Goal: Information Seeking & Learning: Understand process/instructions

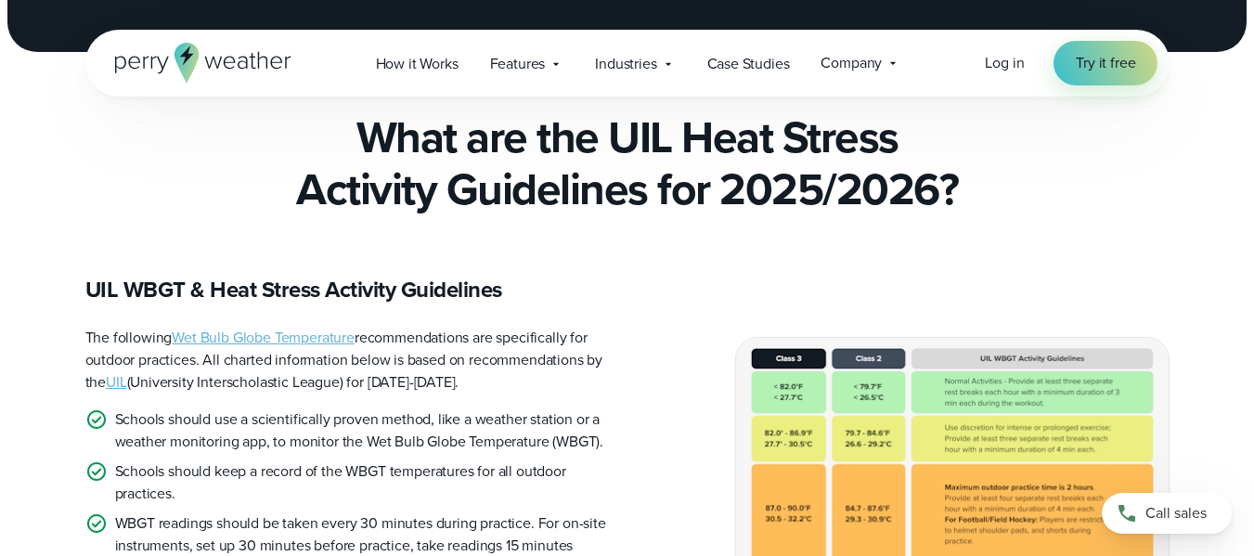
scroll to position [557, 0]
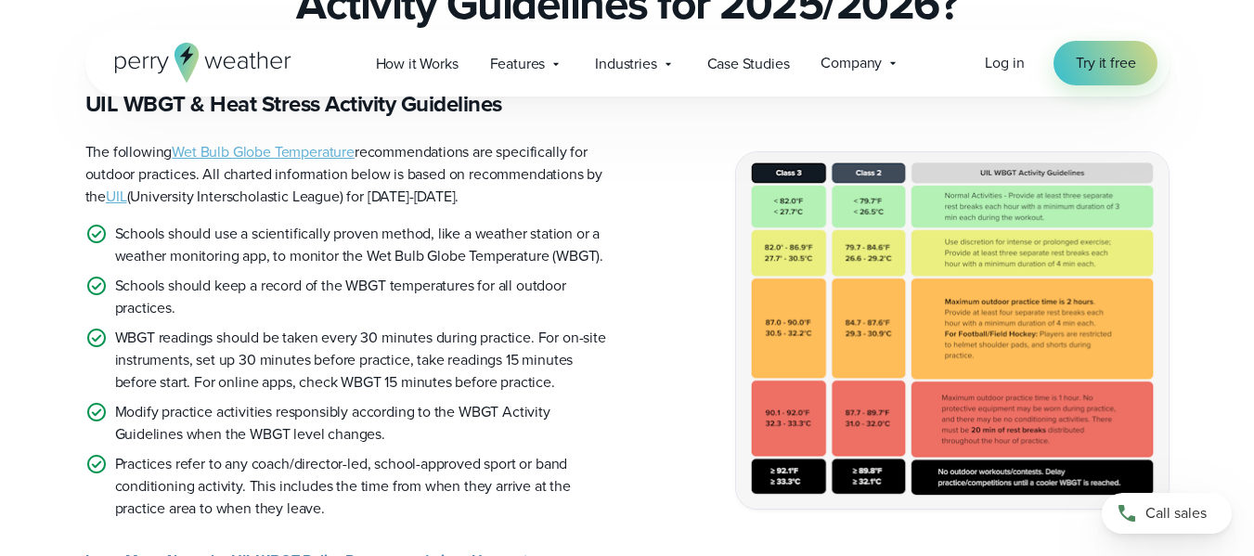
click at [869, 313] on img at bounding box center [952, 329] width 432 height 355
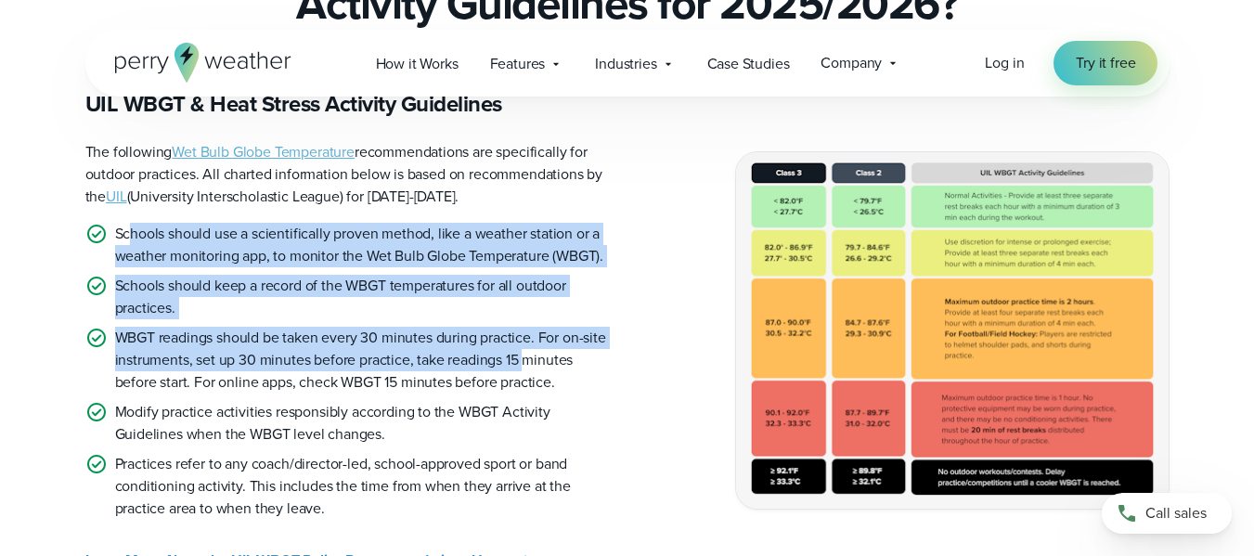
drag, startPoint x: 133, startPoint y: 238, endPoint x: 521, endPoint y: 369, distance: 409.7
click at [522, 369] on ul "Schools should use a scientifically proven method, like a weather station or a …" at bounding box center [348, 371] width 527 height 297
click at [567, 348] on p "WBGT readings should be taken every 30 minutes during practice. For on-site ins…" at bounding box center [363, 360] width 497 height 67
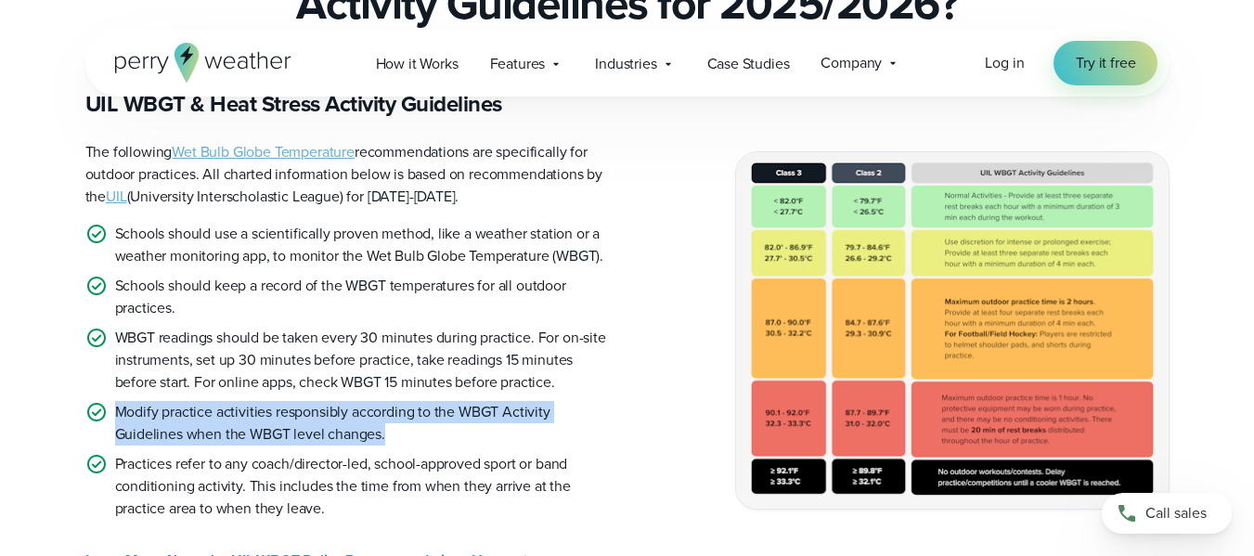
drag, startPoint x: 387, startPoint y: 429, endPoint x: 113, endPoint y: 404, distance: 274.9
click at [113, 404] on li "Modify practice activities responsibly according to the WBGT Activity Guideline…" at bounding box center [348, 423] width 527 height 45
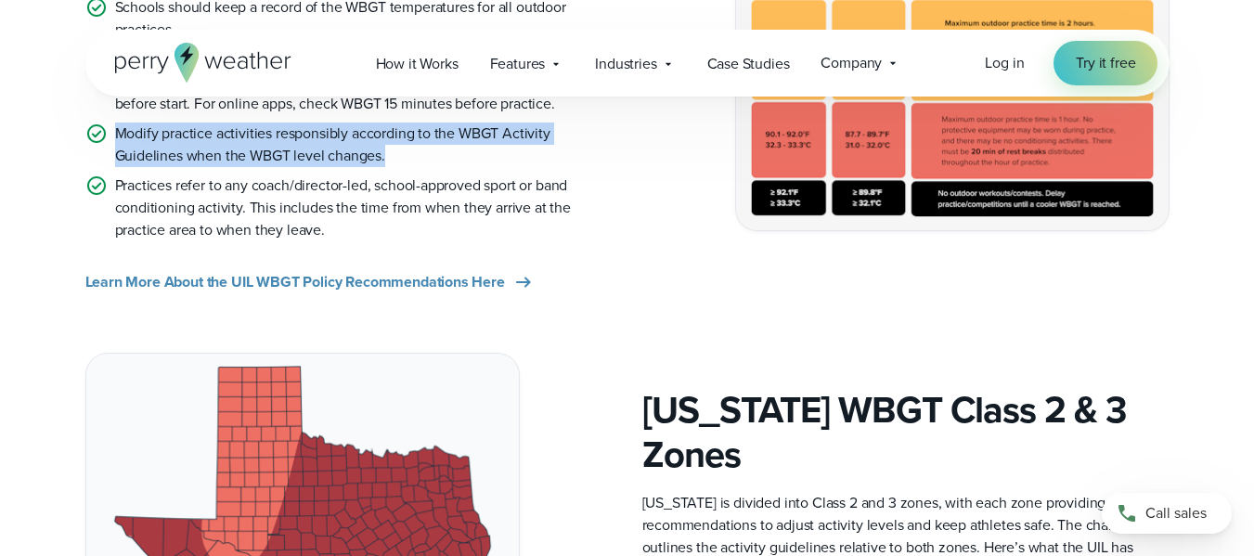
scroll to position [650, 0]
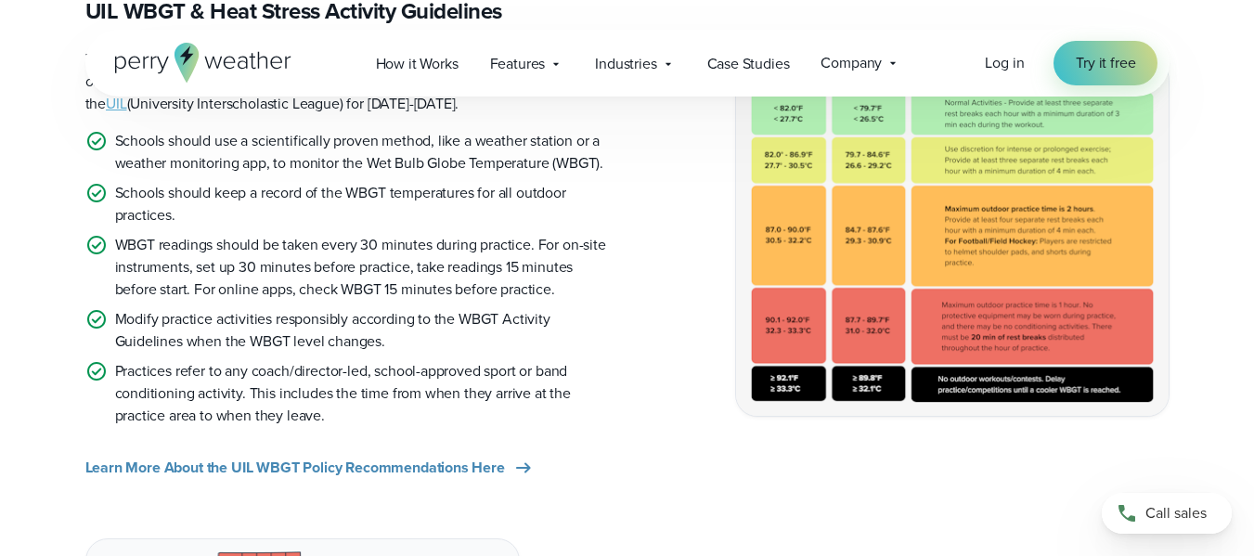
click at [397, 417] on p "Practices refer to any coach/director-led, school-approved sport or band condit…" at bounding box center [363, 393] width 497 height 67
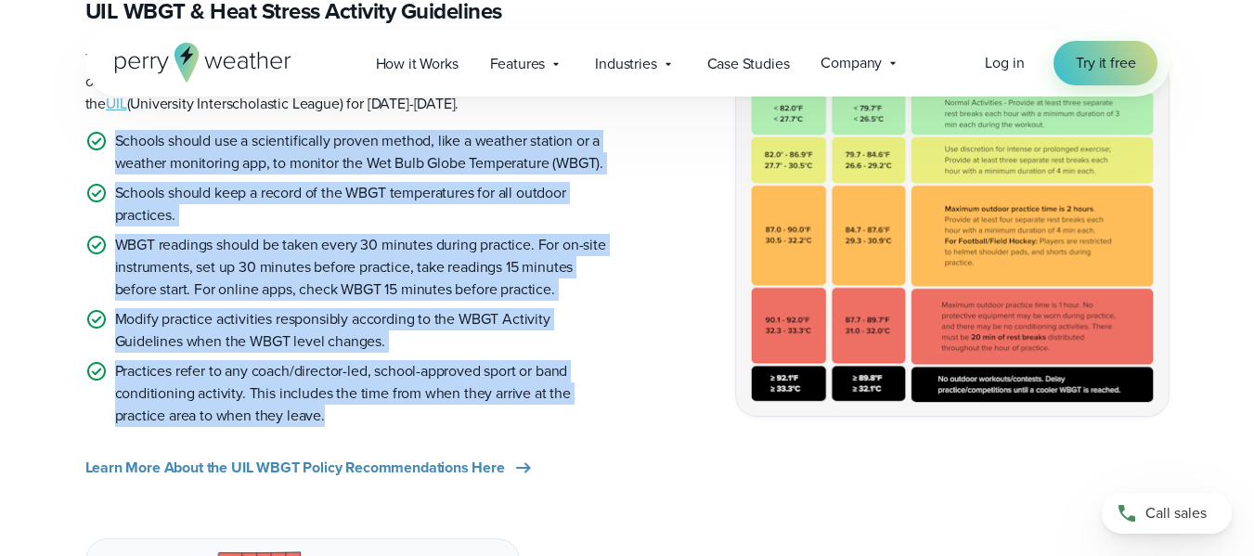
drag, startPoint x: 356, startPoint y: 416, endPoint x: 93, endPoint y: 134, distance: 386.0
click at [93, 134] on ul "Schools should use a scientifically proven method, like a weather station or a …" at bounding box center [348, 278] width 527 height 297
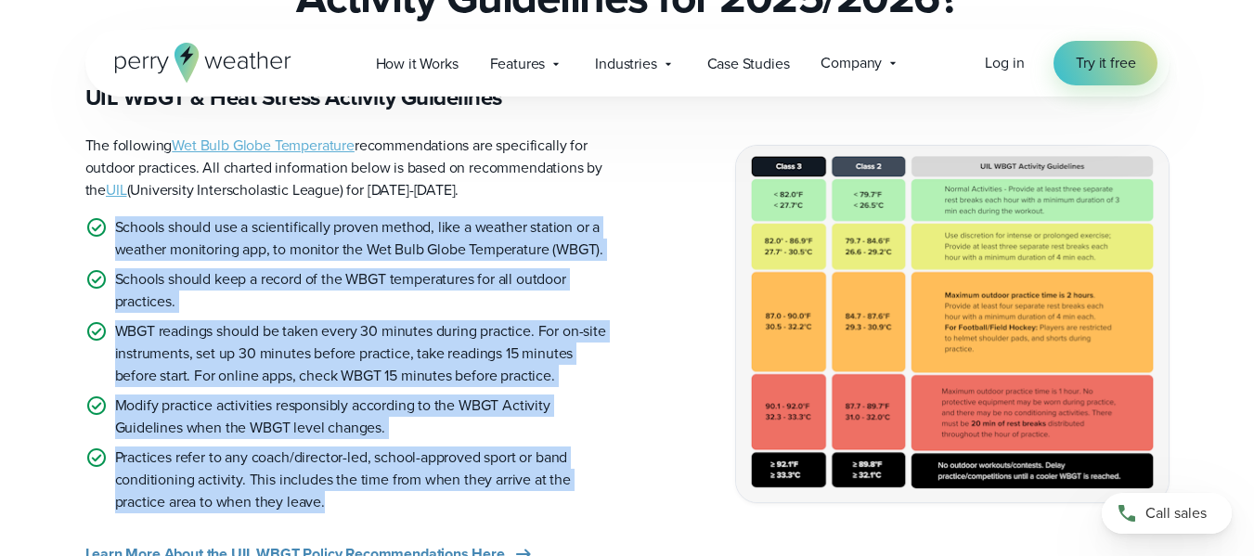
scroll to position [608, 0]
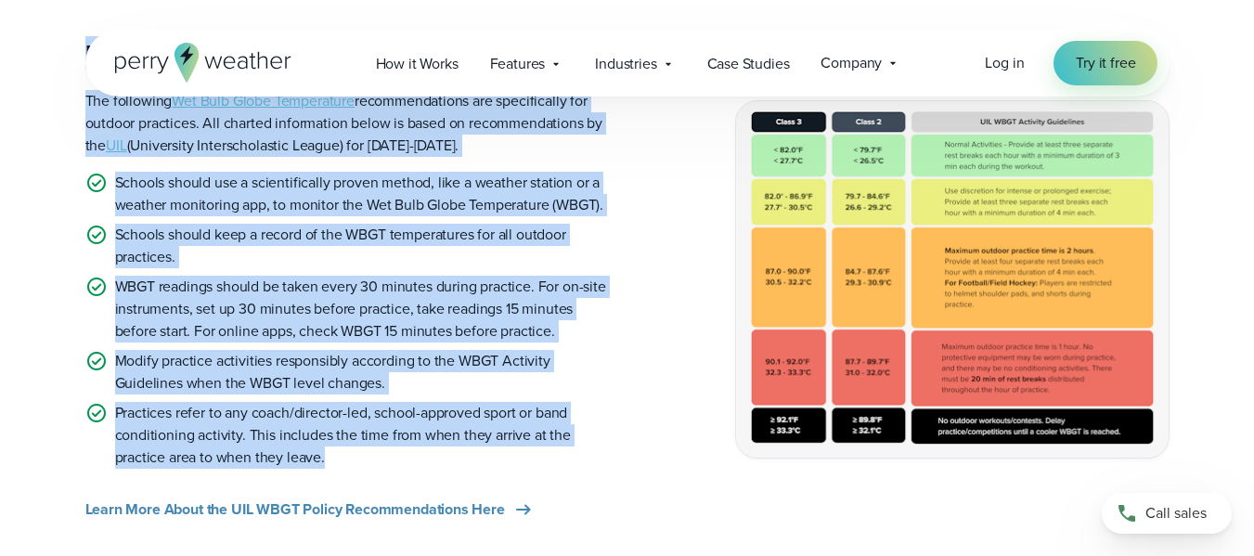
drag, startPoint x: 84, startPoint y: 199, endPoint x: 426, endPoint y: 454, distance: 427.0
click at [426, 454] on div "UIL WBGT & Heat Stress Activity Guidelines The following Wet Bulb Globe Tempera…" at bounding box center [627, 279] width 1254 height 483
click at [426, 454] on p "Practices refer to any coach/director-led, school-approved sport or band condit…" at bounding box center [363, 435] width 497 height 67
drag, startPoint x: 385, startPoint y: 455, endPoint x: 84, endPoint y: 106, distance: 460.6
click at [85, 106] on div "UIL WBGT & Heat Stress Activity Guidelines The following Wet Bulb Globe Tempera…" at bounding box center [348, 279] width 527 height 483
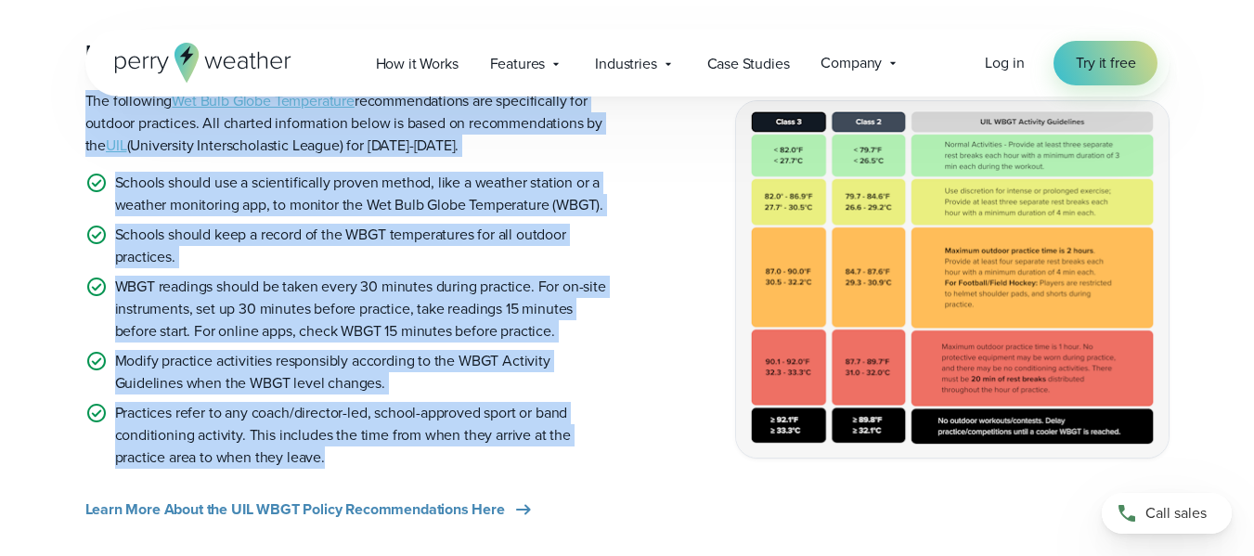
scroll to position [515, 0]
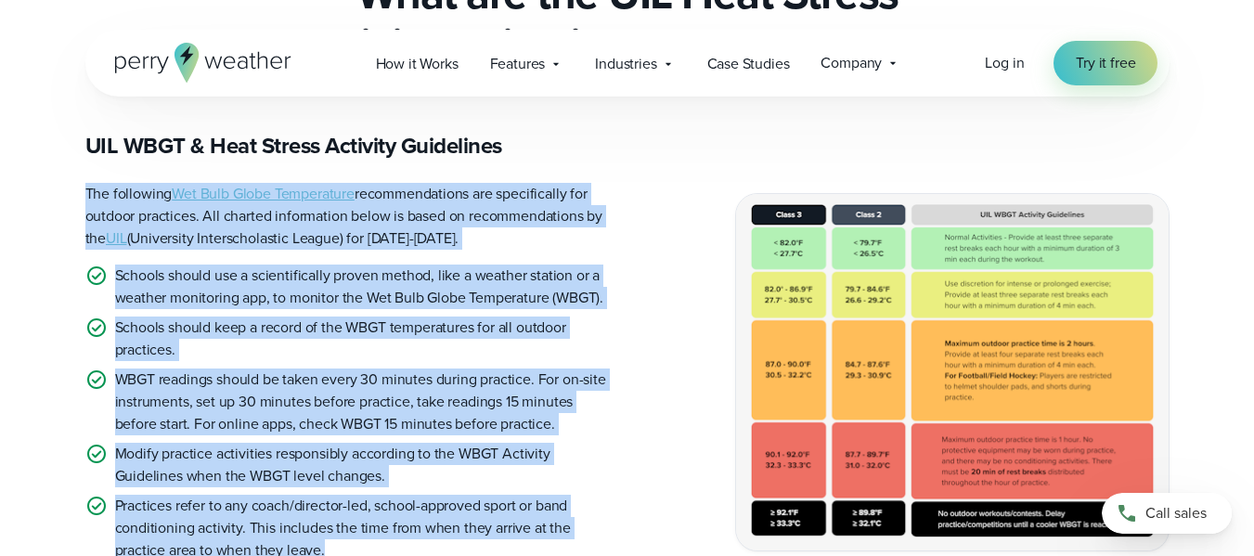
click at [534, 251] on div "UIL WBGT & Heat Stress Activity Guidelines The following Wet Bulb Globe Tempera…" at bounding box center [348, 372] width 527 height 483
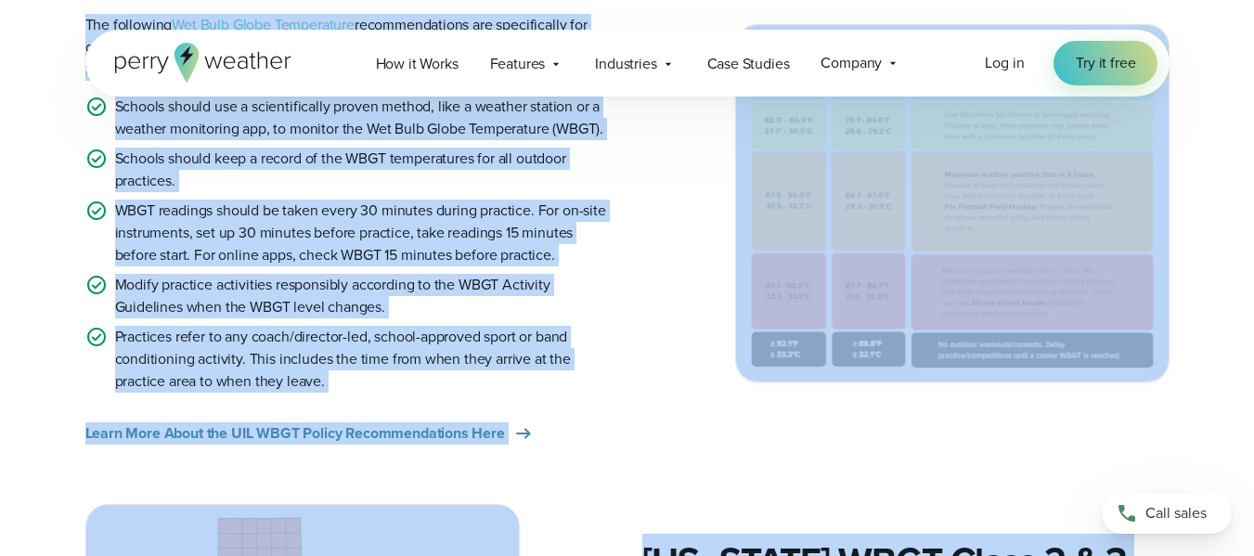
scroll to position [705, 0]
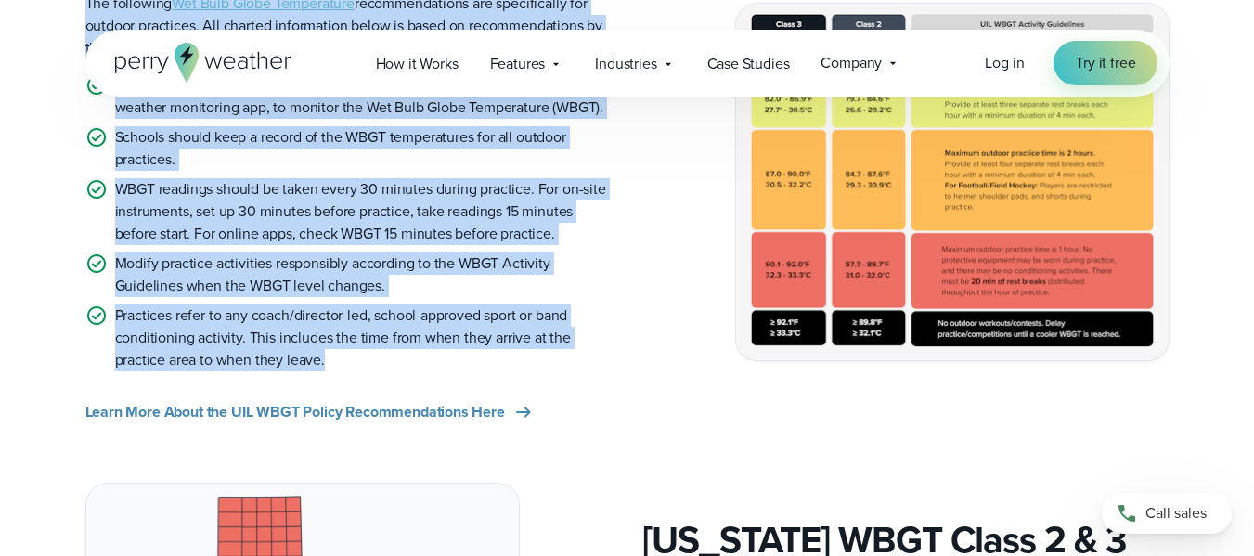
drag, startPoint x: 87, startPoint y: 193, endPoint x: 524, endPoint y: 354, distance: 465.9
click at [524, 354] on div "UIL WBGT & Heat Stress Activity Guidelines The following Wet Bulb Globe Tempera…" at bounding box center [627, 182] width 1254 height 483
click at [524, 354] on p "Practices refer to any coach/director-led, school-approved sport or band condit…" at bounding box center [363, 337] width 497 height 67
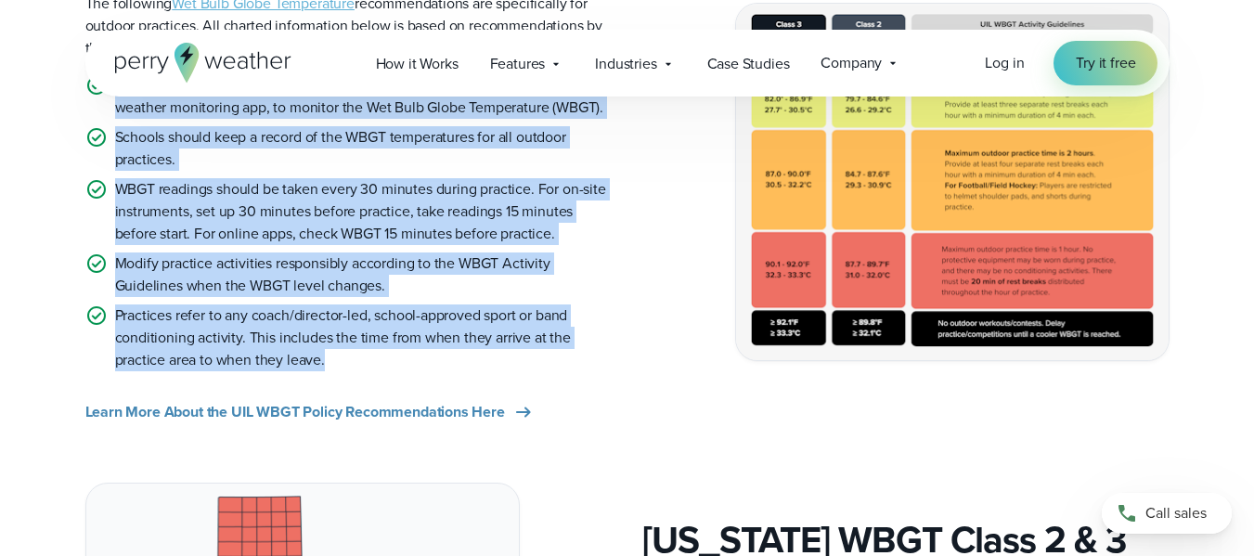
drag, startPoint x: 414, startPoint y: 351, endPoint x: 109, endPoint y: 115, distance: 385.0
click at [109, 115] on ul "Schools should use a scientifically proven method, like a weather station or a …" at bounding box center [348, 222] width 527 height 297
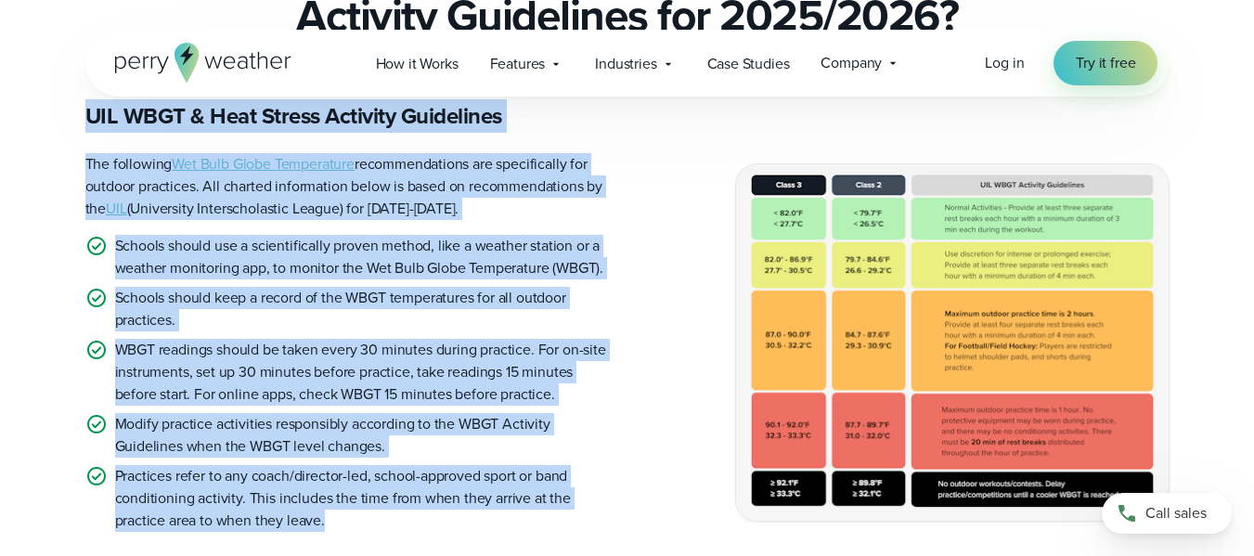
scroll to position [567, 0]
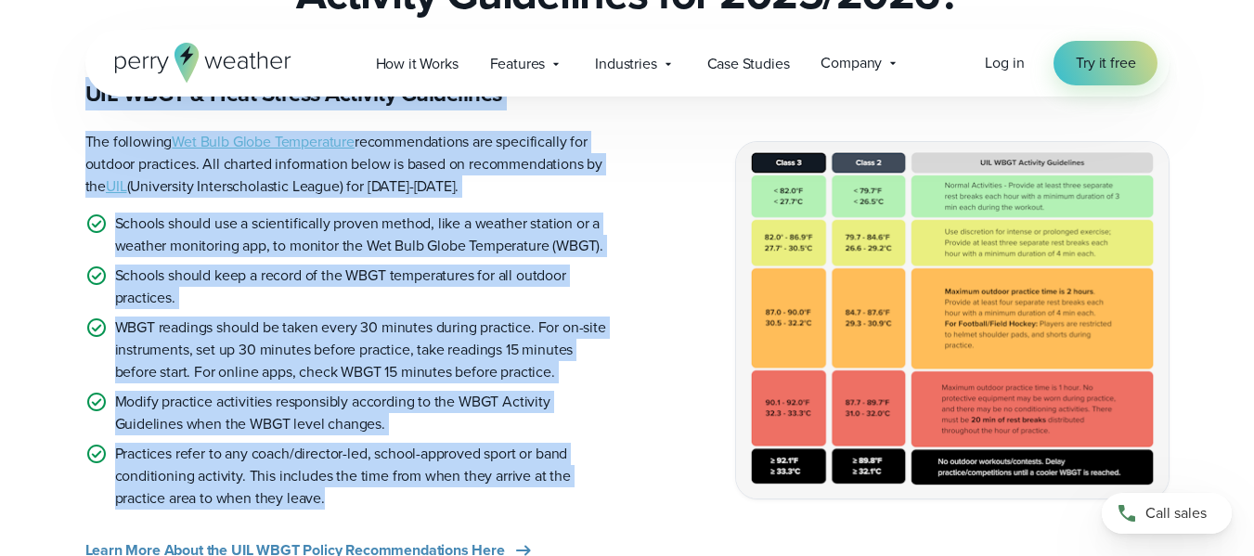
drag, startPoint x: 84, startPoint y: 236, endPoint x: 593, endPoint y: 494, distance: 571.0
click at [593, 494] on div "UIL WBGT & Heat Stress Activity Guidelines The following Wet Bulb Globe Tempera…" at bounding box center [627, 320] width 1254 height 483
click at [593, 494] on p "Practices refer to any coach/director-led, school-approved sport or band condit…" at bounding box center [363, 476] width 497 height 67
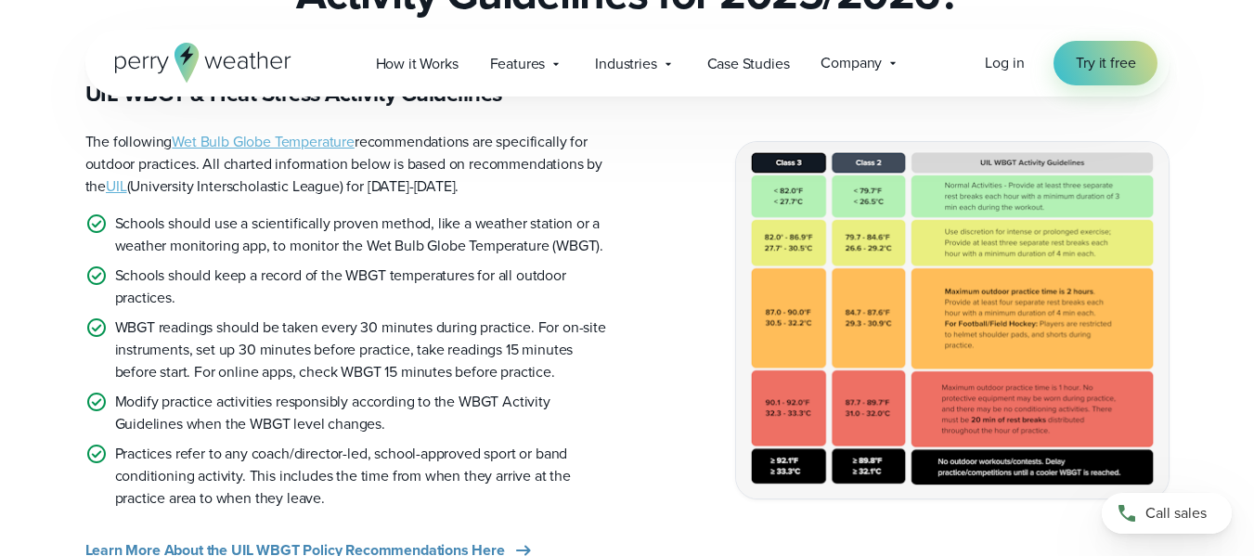
click at [924, 307] on img at bounding box center [952, 319] width 432 height 355
click at [924, 303] on img at bounding box center [952, 319] width 432 height 355
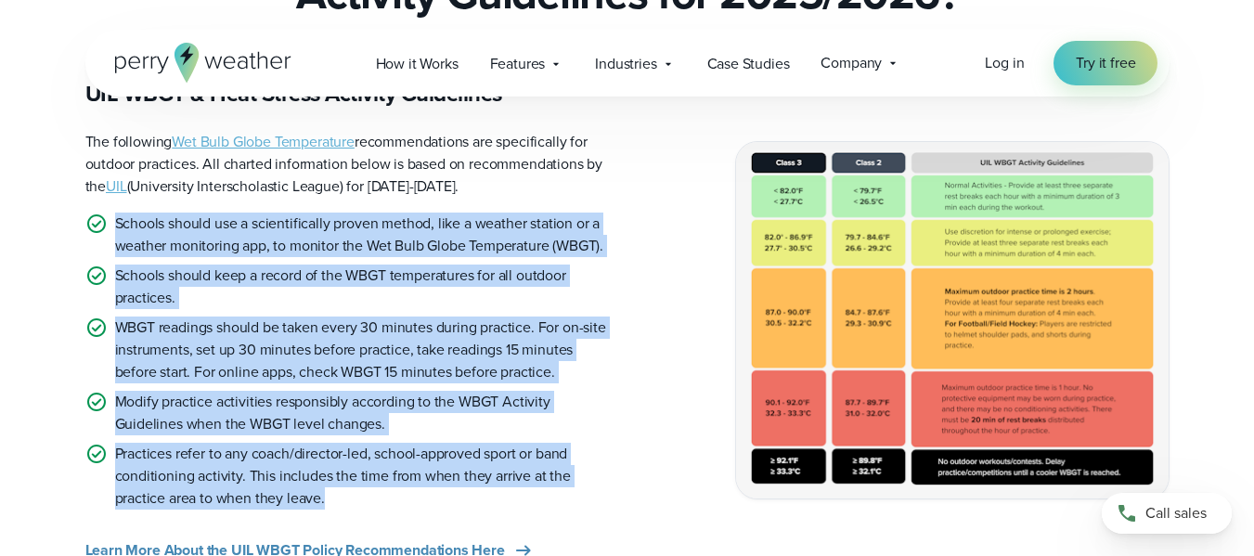
drag, startPoint x: 114, startPoint y: 218, endPoint x: 486, endPoint y: 497, distance: 465.3
click at [486, 497] on ul "Schools should use a scientifically proven method, like a weather station or a …" at bounding box center [348, 360] width 527 height 297
click at [486, 497] on p "Practices refer to any coach/director-led, school-approved sport or band condit…" at bounding box center [363, 476] width 497 height 67
drag, startPoint x: 368, startPoint y: 496, endPoint x: 113, endPoint y: 225, distance: 372.2
click at [113, 225] on ul "Schools should use a scientifically proven method, like a weather station or a …" at bounding box center [348, 360] width 527 height 297
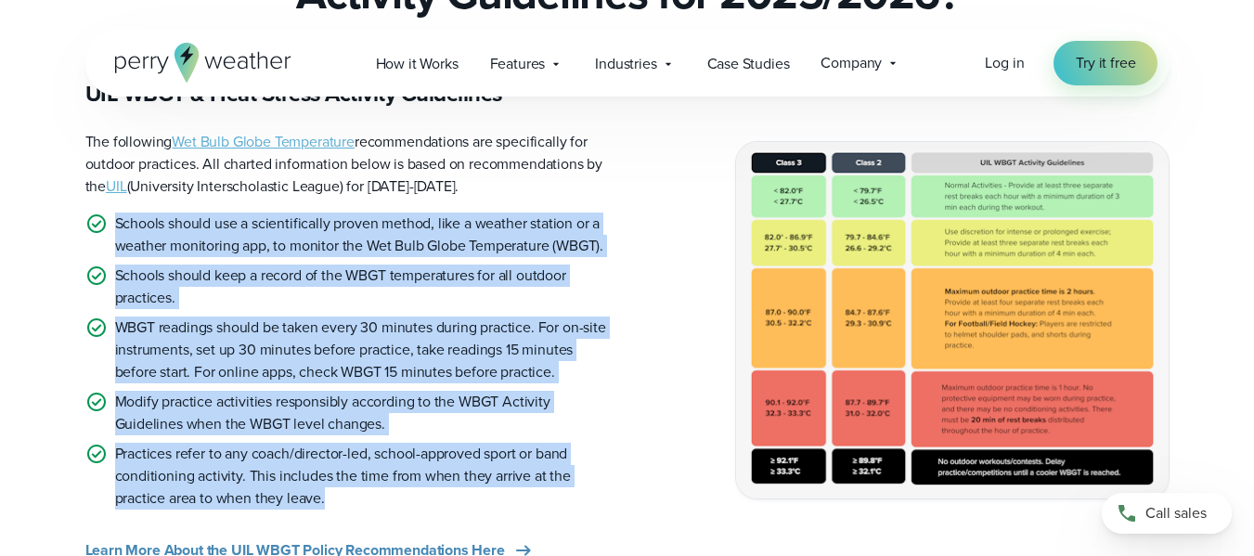
click at [835, 331] on img at bounding box center [952, 319] width 432 height 355
click at [834, 332] on img at bounding box center [952, 319] width 432 height 355
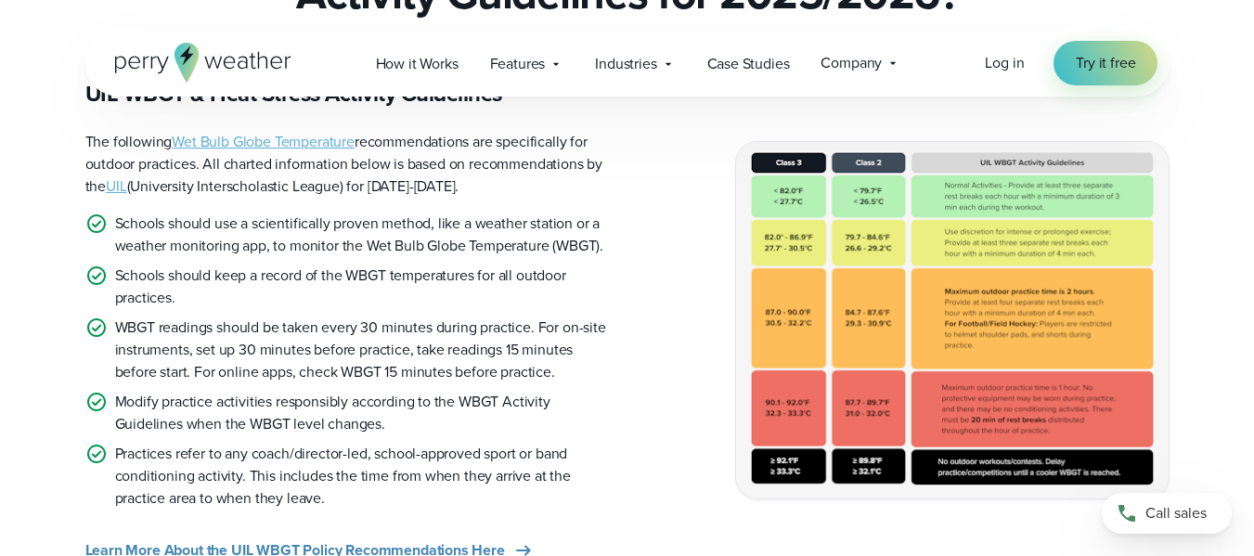
drag, startPoint x: 725, startPoint y: 158, endPoint x: 928, endPoint y: 293, distance: 244.2
click at [928, 271] on div "UIL WBGT & Heat Stress Activity Guidelines The following Wet Bulb Globe Tempera…" at bounding box center [627, 320] width 1084 height 483
click at [972, 457] on img at bounding box center [952, 319] width 432 height 355
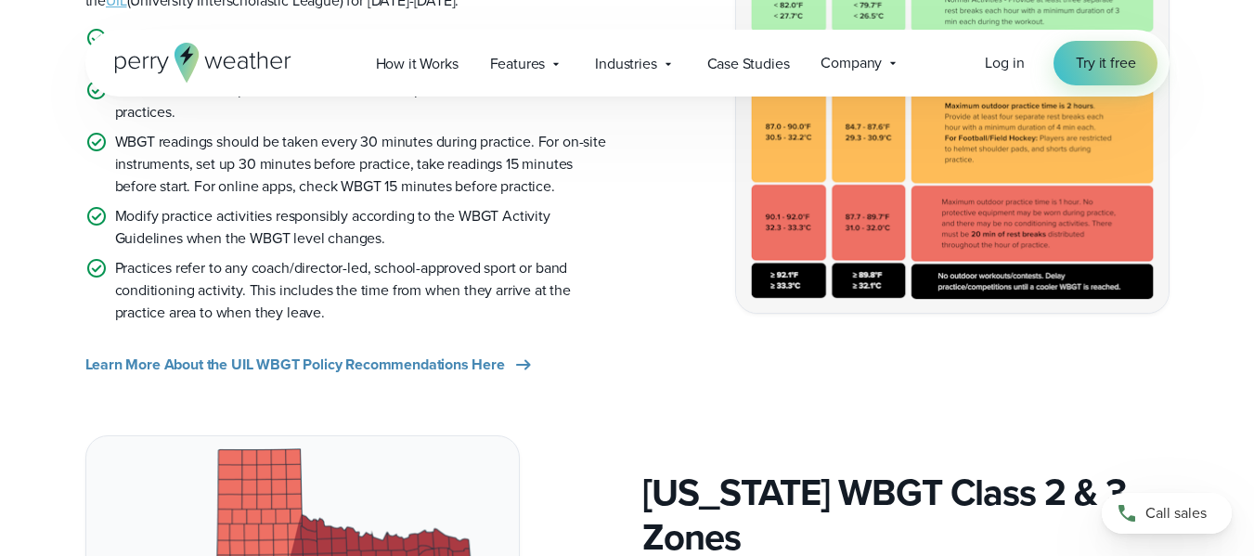
scroll to position [660, 0]
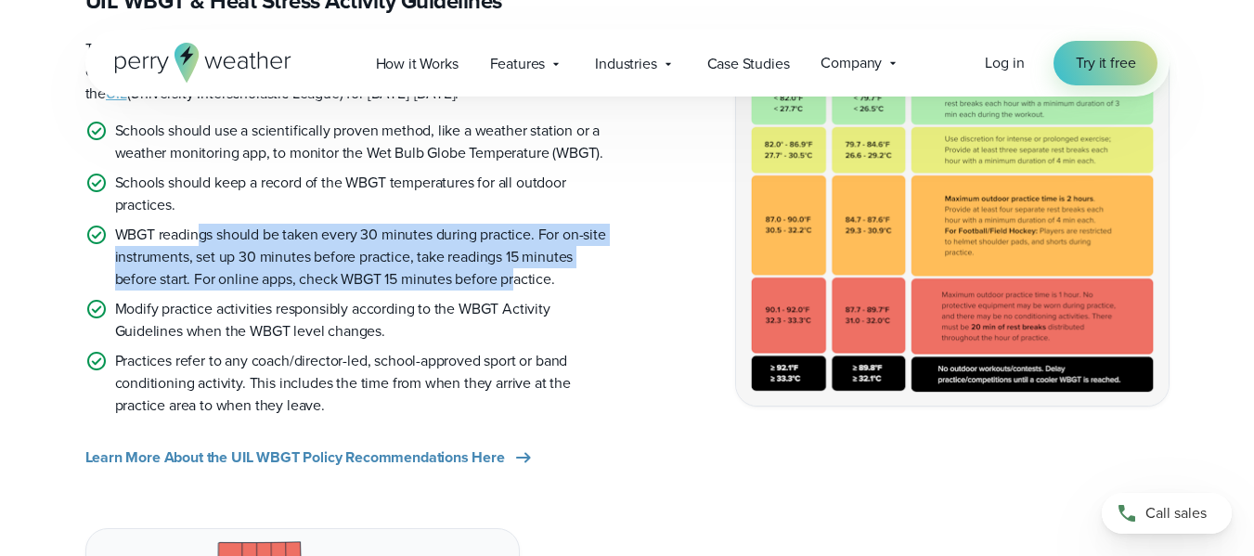
drag, startPoint x: 257, startPoint y: 231, endPoint x: 521, endPoint y: 288, distance: 269.5
click at [521, 288] on p "WBGT readings should be taken every 30 minutes during practice. For on-site ins…" at bounding box center [363, 257] width 497 height 67
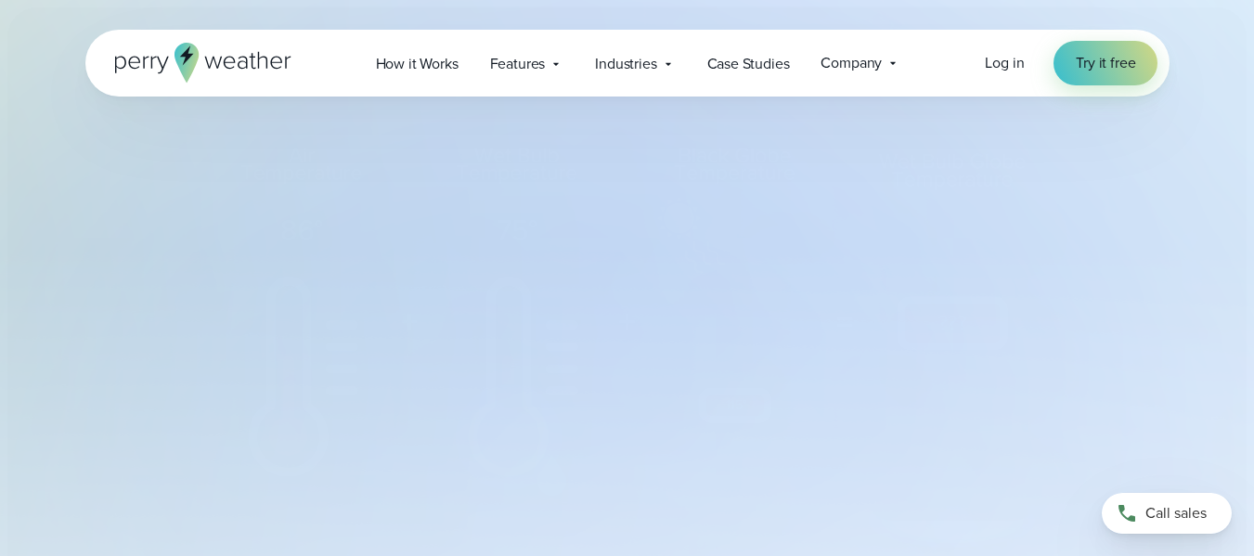
select select "***"
type input "*******"
